Goal: Task Accomplishment & Management: Manage account settings

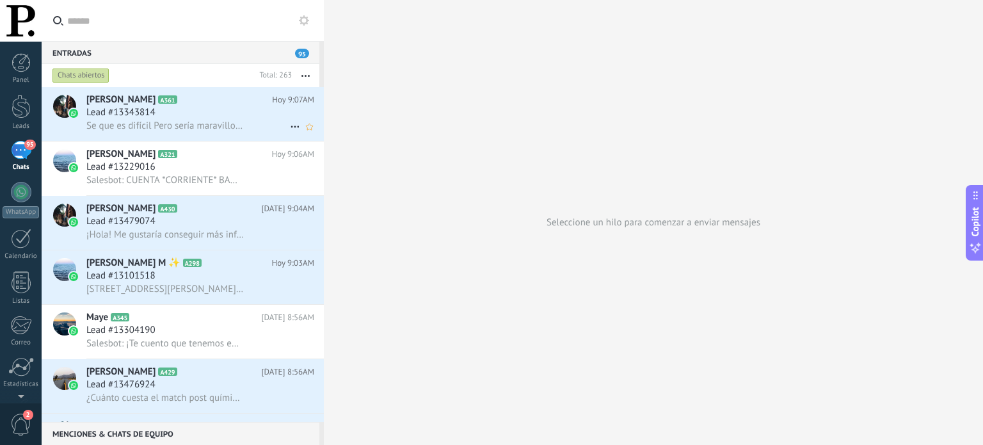
click at [189, 127] on span "Se que es difícil Pero sería maravilloso el día [PERSON_NAME][DATE] ya que el […" at bounding box center [164, 126] width 157 height 12
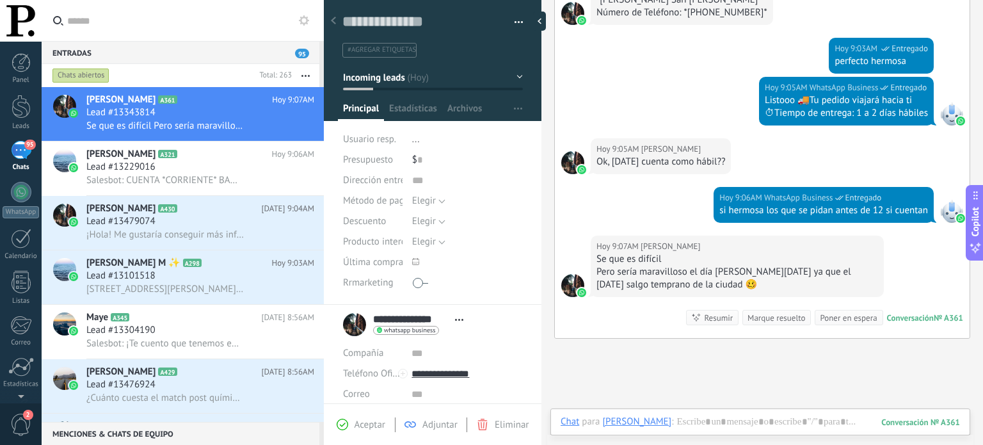
scroll to position [647, 0]
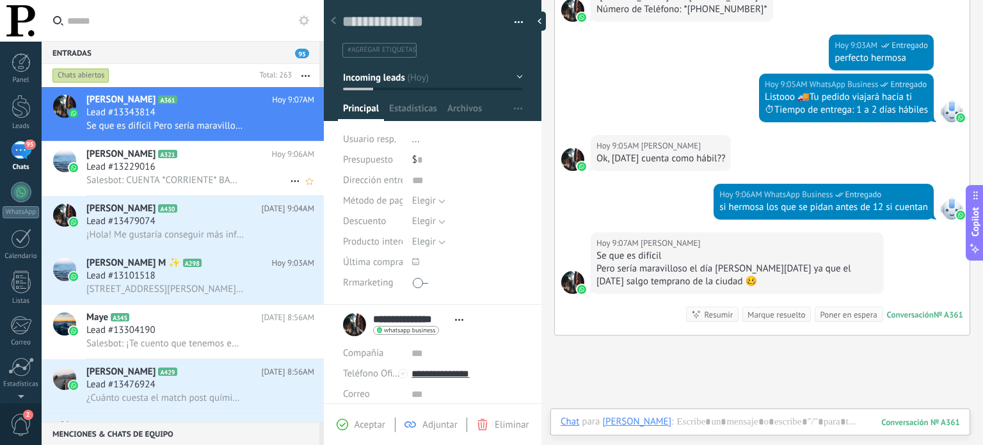
click at [194, 158] on icon at bounding box center [187, 154] width 13 height 13
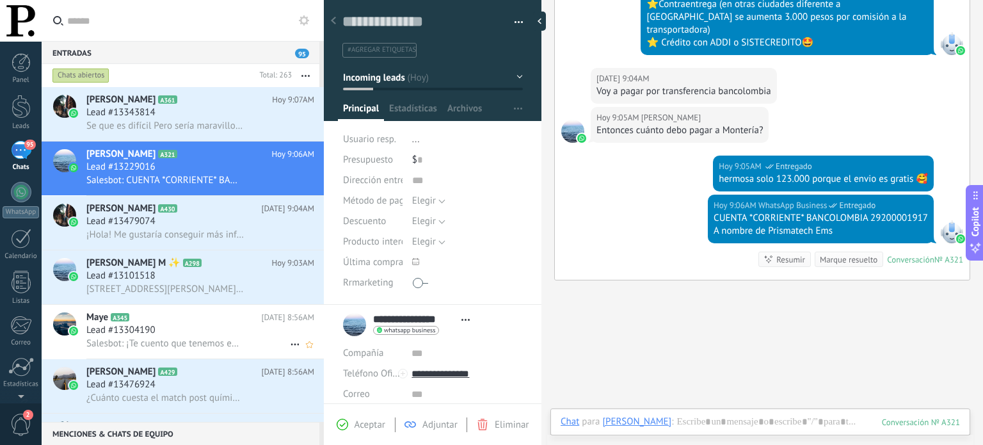
click at [189, 337] on div "Lead #13304190" at bounding box center [200, 330] width 228 height 13
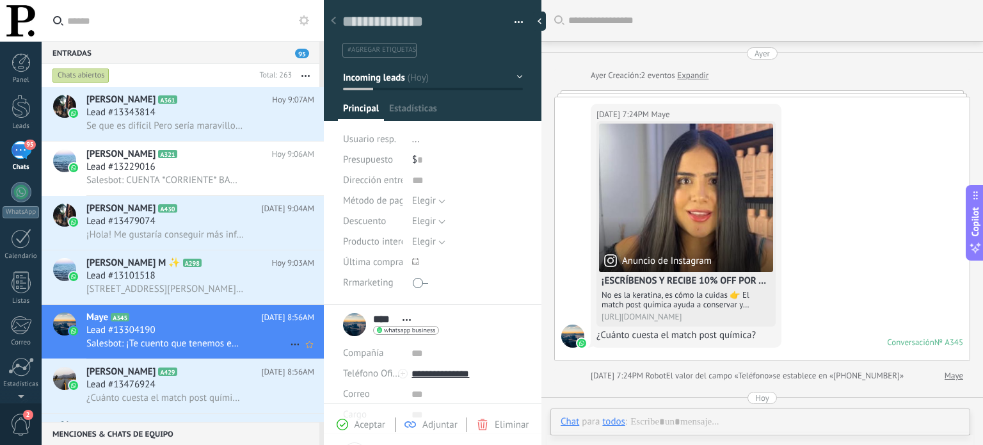
scroll to position [559, 0]
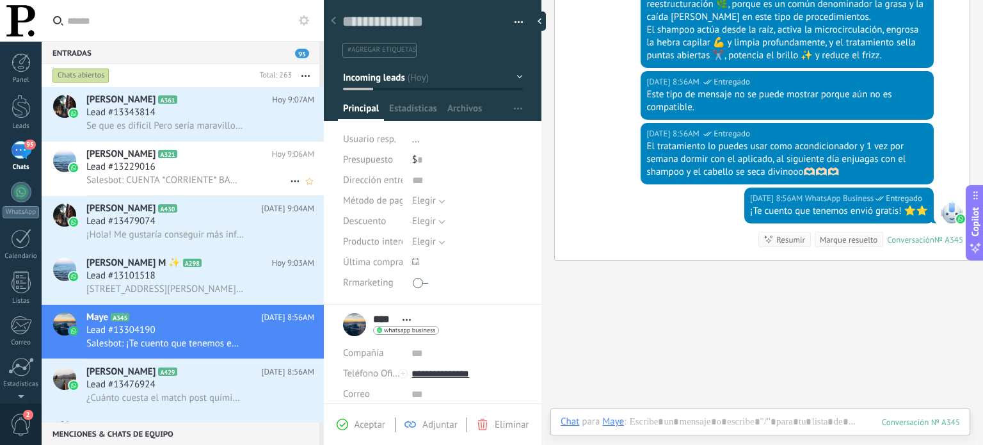
click at [216, 181] on span "Salesbot: CUENTA *CORRIENTE* BANCOLOMBIA 29200001917 A nombre de Prismatech Ems" at bounding box center [164, 180] width 157 height 12
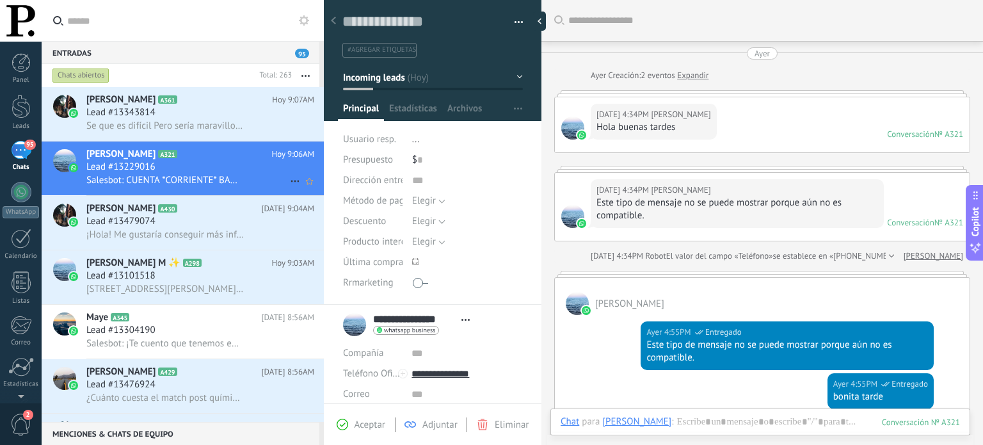
scroll to position [1279, 0]
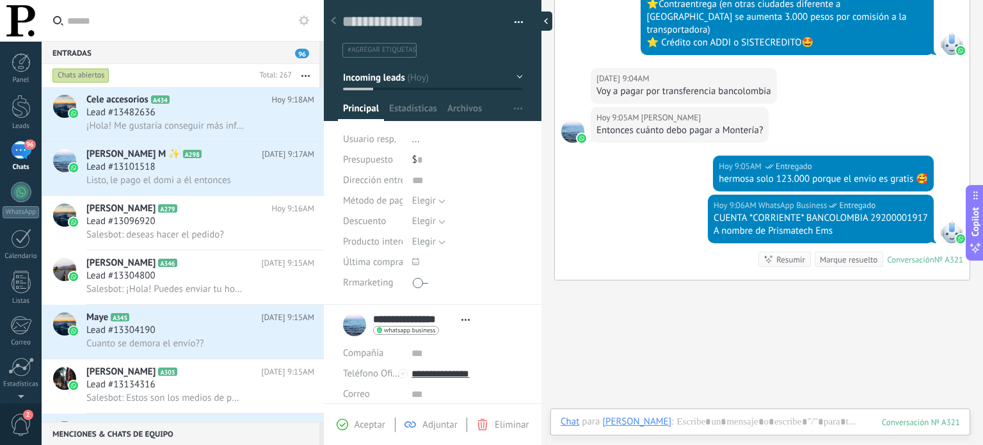
click at [537, 23] on div at bounding box center [542, 21] width 19 height 19
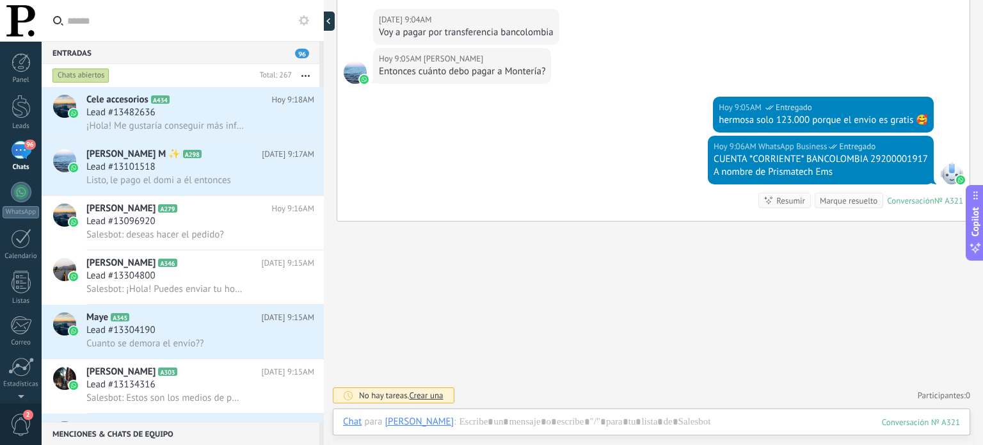
type textarea "**********"
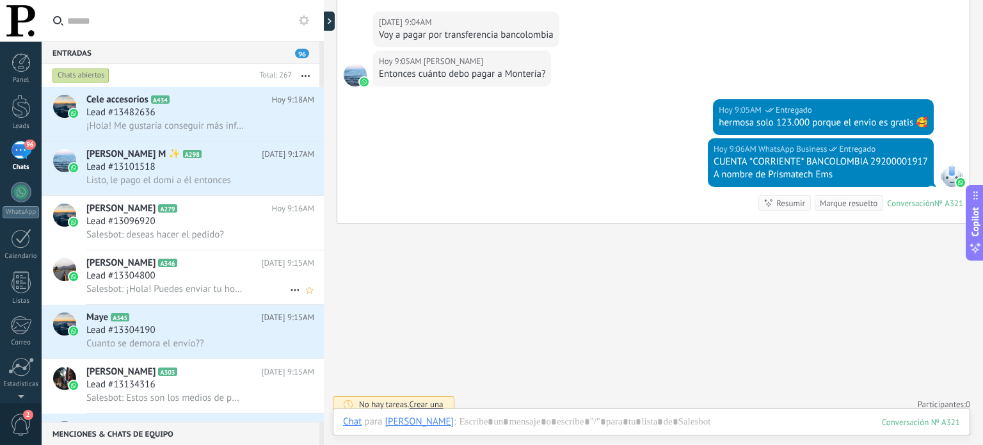
click at [164, 285] on div "Salesbot: ¡Hola! Puedes enviar tu hoja de vida al correo: [EMAIL_ADDRESS][DOMAI…" at bounding box center [200, 288] width 228 height 13
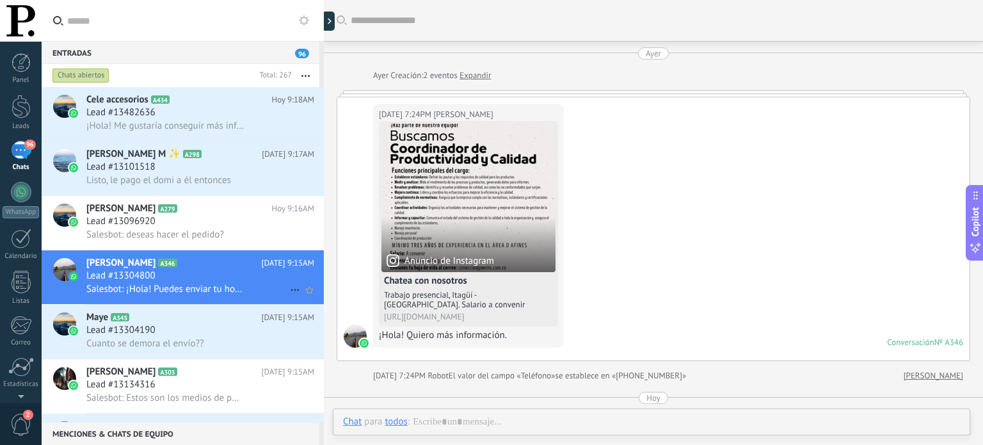
scroll to position [271, 0]
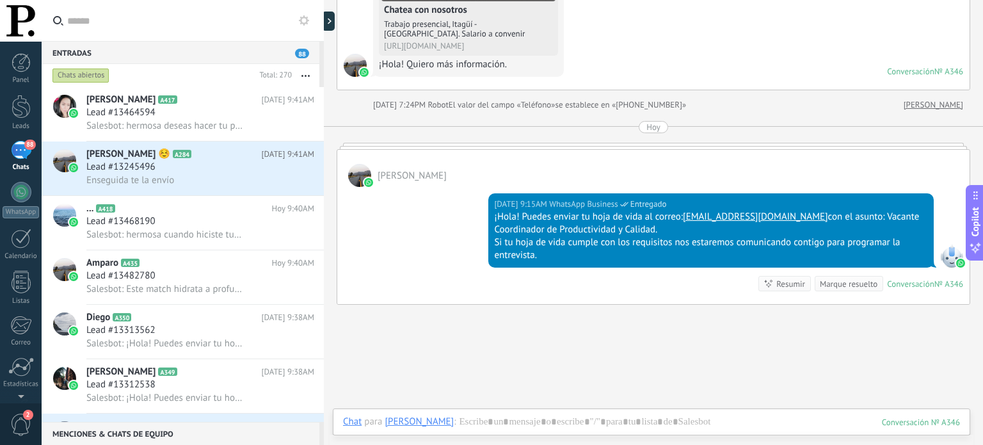
click at [21, 161] on link "88 Chats" at bounding box center [21, 156] width 42 height 31
